Goal: Task Accomplishment & Management: Use online tool/utility

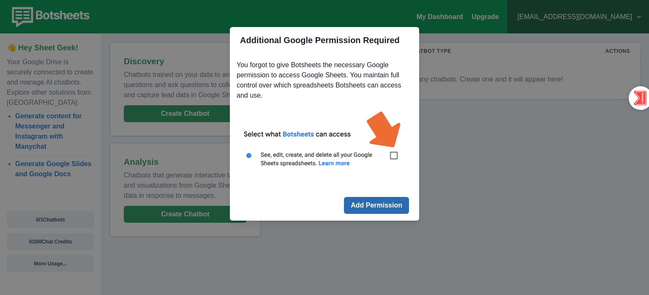
click at [390, 206] on button "Add Permission" at bounding box center [376, 205] width 65 height 17
